Goal: Information Seeking & Learning: Learn about a topic

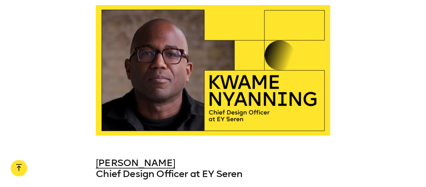
scroll to position [1279, 0]
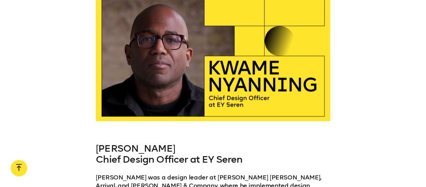
click at [129, 143] on link "[PERSON_NAME]" at bounding box center [135, 148] width 79 height 11
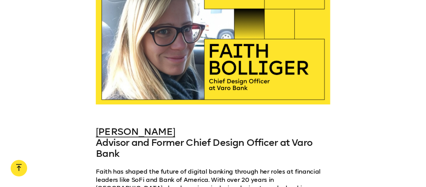
scroll to position [1563, 0]
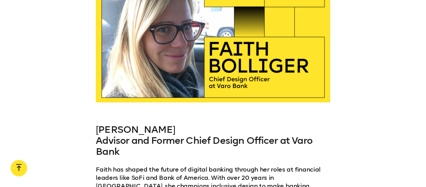
click at [114, 124] on link "[PERSON_NAME]" at bounding box center [135, 129] width 79 height 11
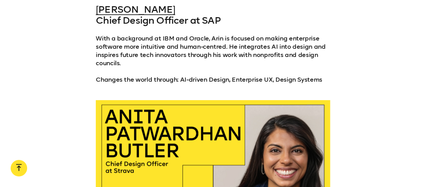
scroll to position [4822, 0]
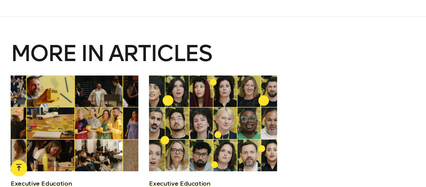
scroll to position [7001, 0]
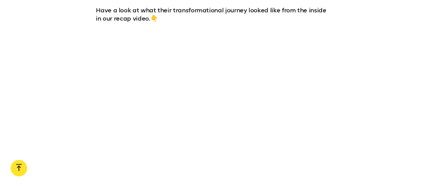
scroll to position [505, 0]
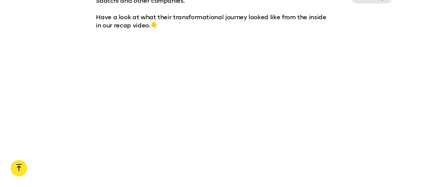
click at [2, 155] on div at bounding box center [213, 111] width 426 height 130
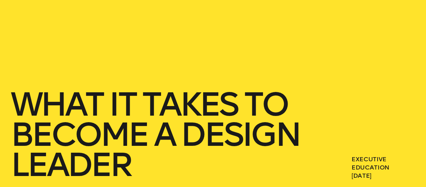
scroll to position [23, 0]
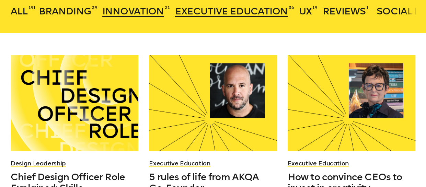
scroll to position [182, 0]
